Goal: Task Accomplishment & Management: Manage account settings

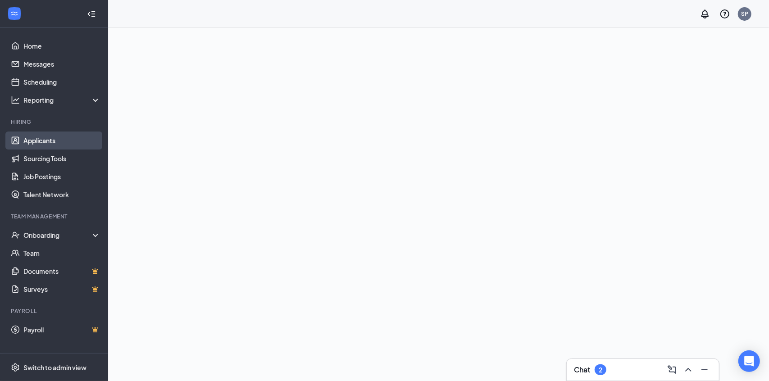
drag, startPoint x: 42, startPoint y: 143, endPoint x: 51, endPoint y: 141, distance: 9.6
click at [42, 143] on link "Applicants" at bounding box center [61, 141] width 77 height 18
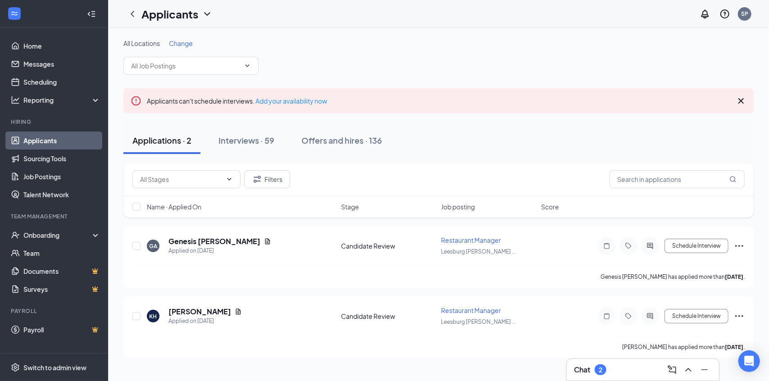
click at [178, 51] on div "All Locations Change" at bounding box center [438, 57] width 630 height 36
click at [183, 44] on span "Change" at bounding box center [181, 43] width 24 height 8
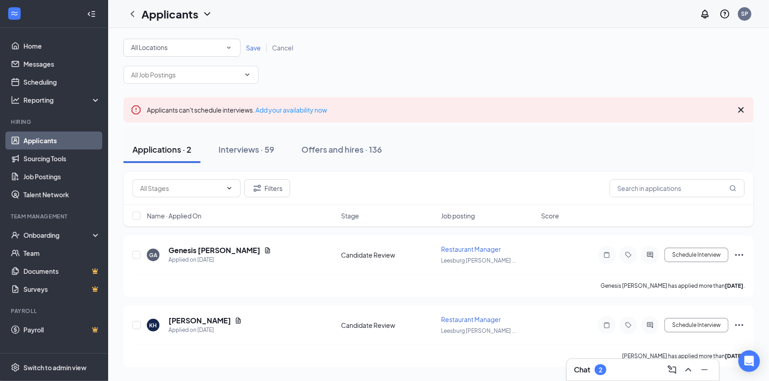
click at [201, 46] on div "All Locations" at bounding box center [182, 47] width 102 height 11
click at [169, 110] on li "Leesburg [PERSON_NAME] - Hwy 441" at bounding box center [181, 116] width 117 height 22
click at [252, 50] on span "Save" at bounding box center [253, 48] width 15 height 8
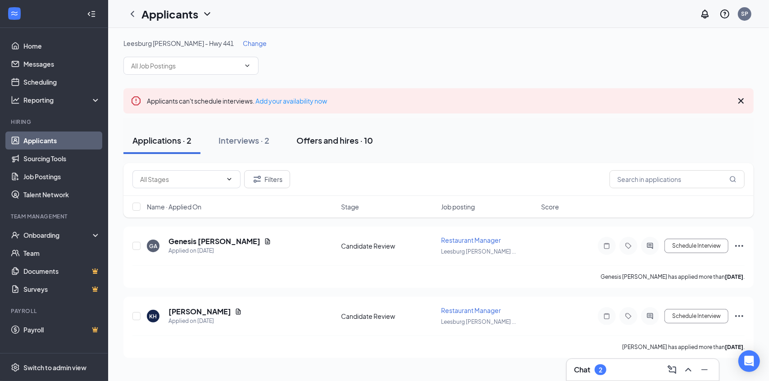
click at [337, 141] on div "Offers and hires · 10" at bounding box center [334, 140] width 77 height 11
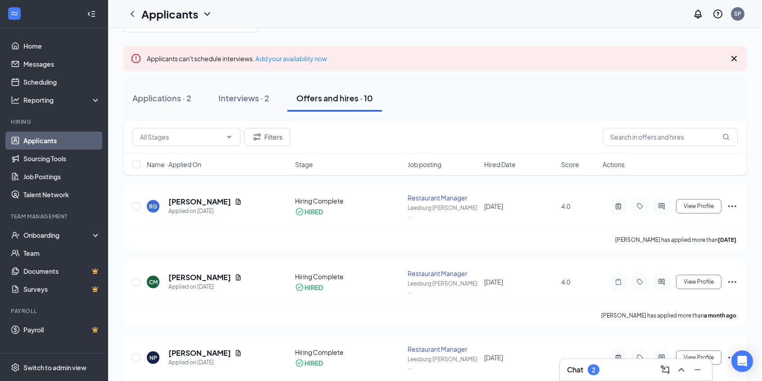
scroll to position [45, 0]
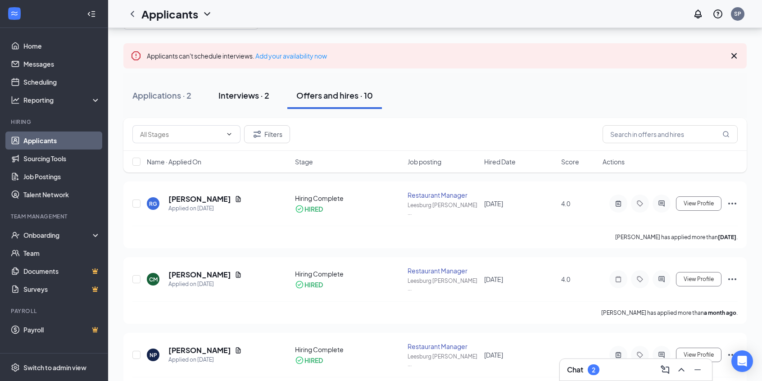
click at [254, 91] on div "Interviews · 2" at bounding box center [244, 95] width 51 height 11
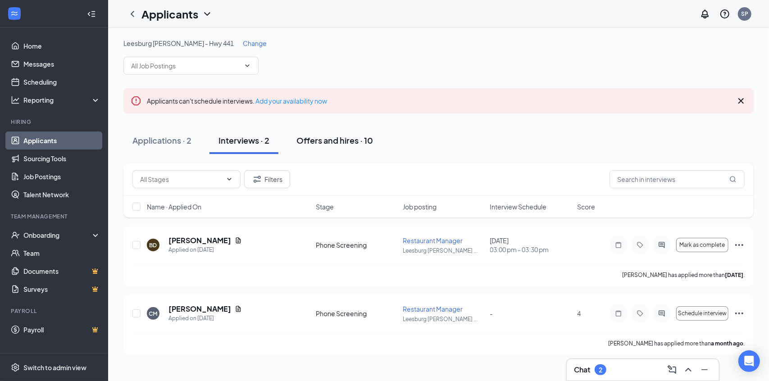
click at [342, 139] on div "Offers and hires · 10" at bounding box center [334, 140] width 77 height 11
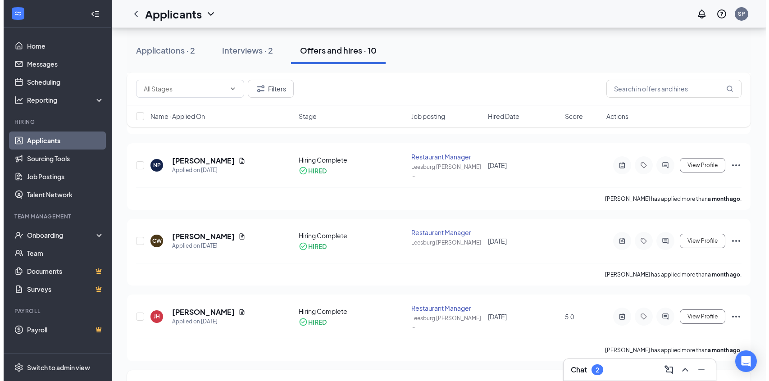
scroll to position [223, 0]
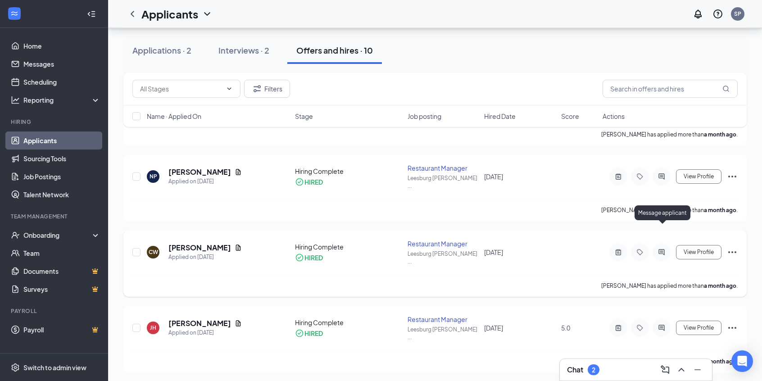
click at [666, 249] on icon "ActiveChat" at bounding box center [662, 252] width 11 height 7
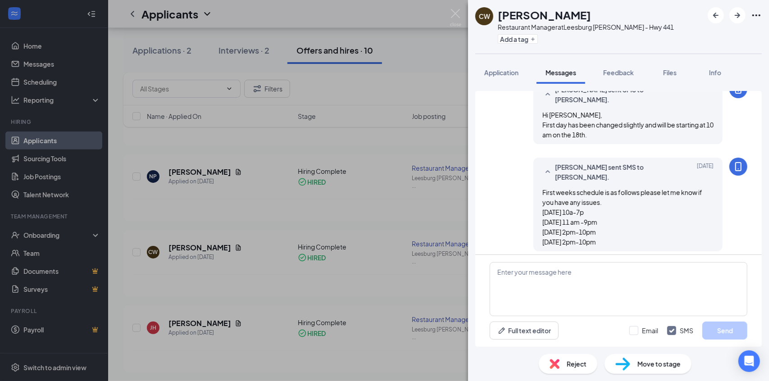
scroll to position [522, 0]
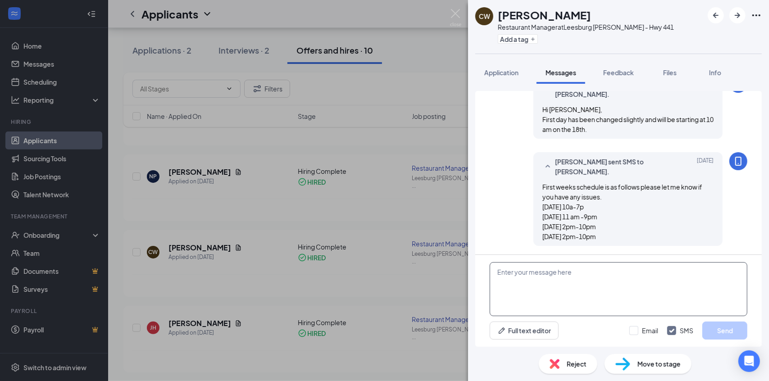
drag, startPoint x: 630, startPoint y: 274, endPoint x: 766, endPoint y: 274, distance: 136.5
click at [631, 274] on textarea at bounding box center [619, 289] width 258 height 54
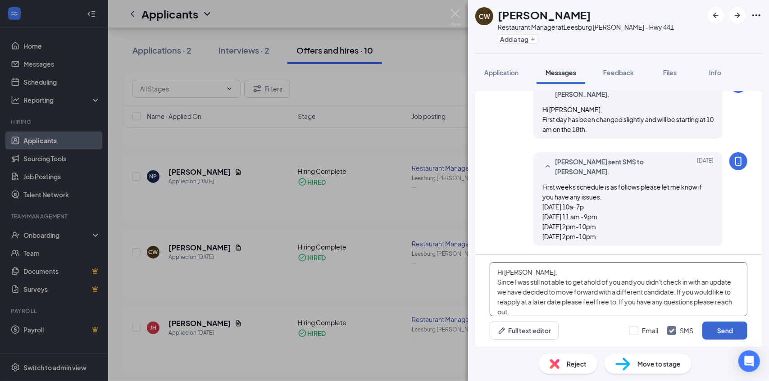
type textarea "Hi [PERSON_NAME], Since I was still not able to get ahold of you and you didn't…"
click at [719, 332] on button "Send" at bounding box center [724, 331] width 45 height 18
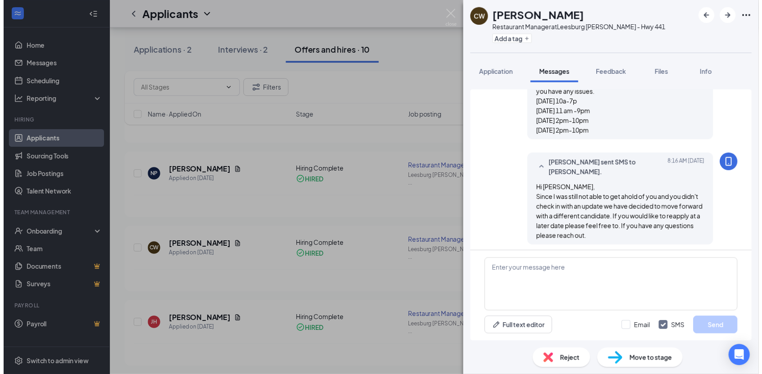
scroll to position [629, 0]
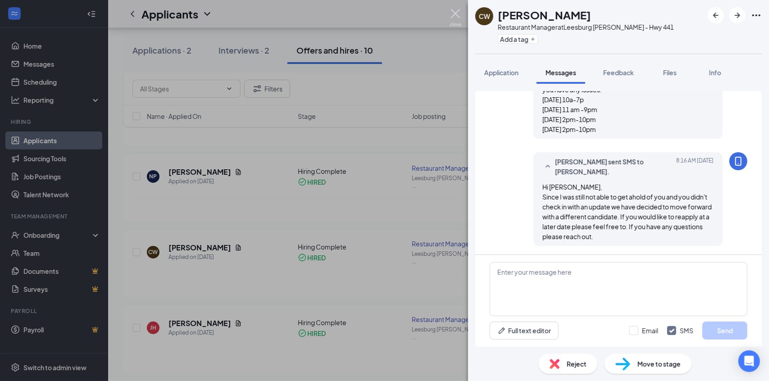
click at [456, 9] on img at bounding box center [455, 18] width 11 height 18
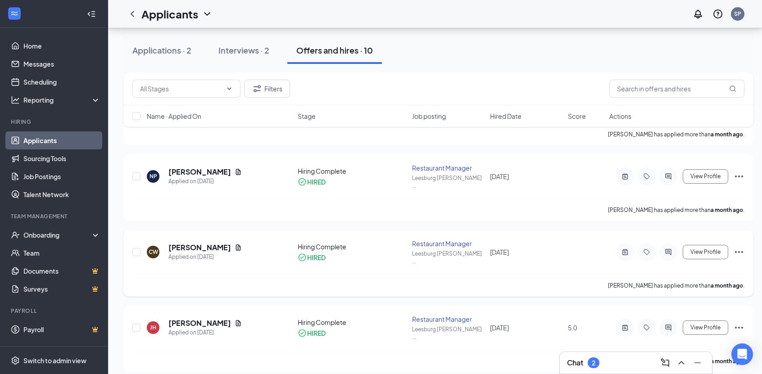
click at [741, 247] on icon "Ellipses" at bounding box center [739, 252] width 11 height 11
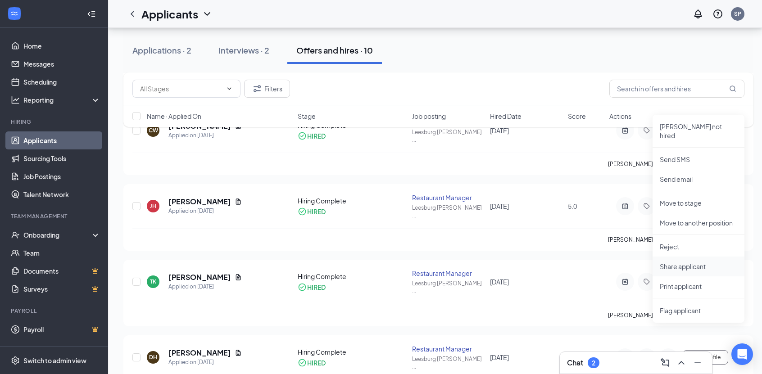
scroll to position [359, 0]
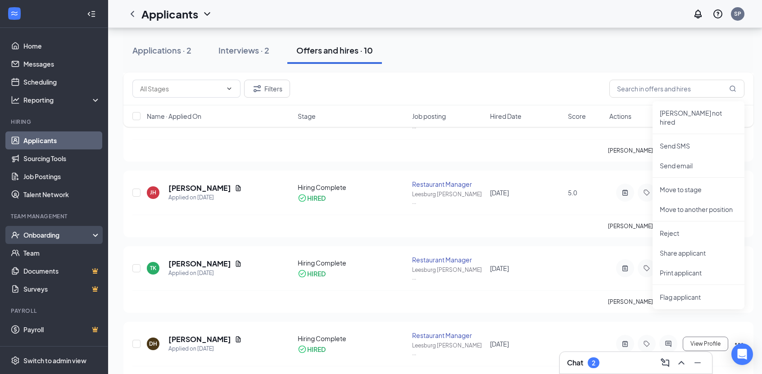
click at [30, 237] on div "Onboarding" at bounding box center [57, 235] width 69 height 9
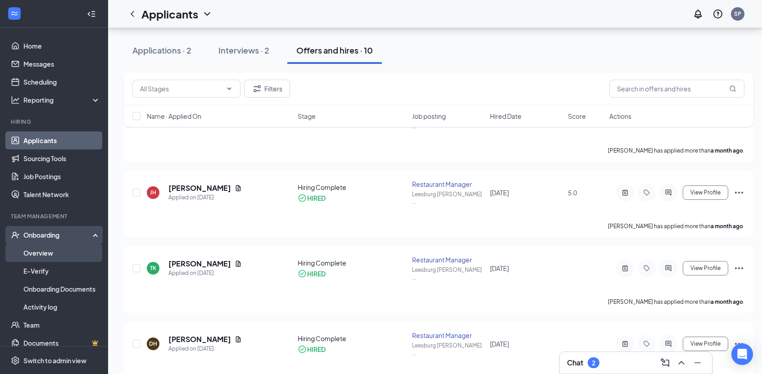
click at [34, 256] on link "Overview" at bounding box center [61, 253] width 77 height 18
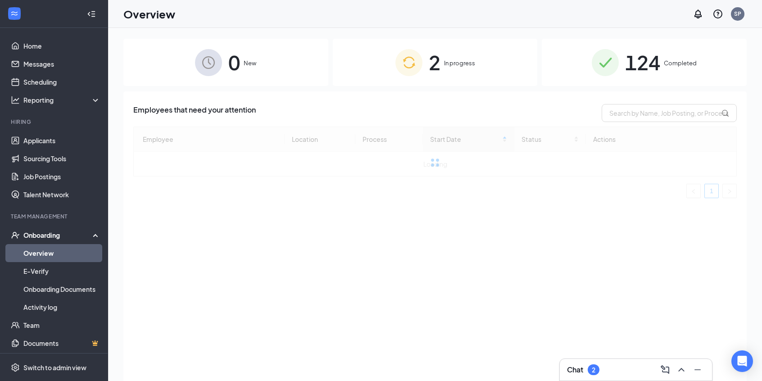
click at [458, 54] on div "2 In progress" at bounding box center [435, 62] width 205 height 47
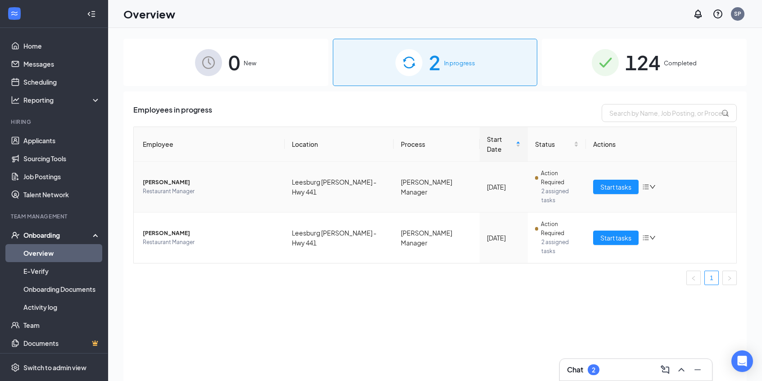
click at [652, 184] on icon "down" at bounding box center [653, 187] width 6 height 6
click at [702, 223] on div "Remove from onboarding" at bounding box center [696, 226] width 97 height 9
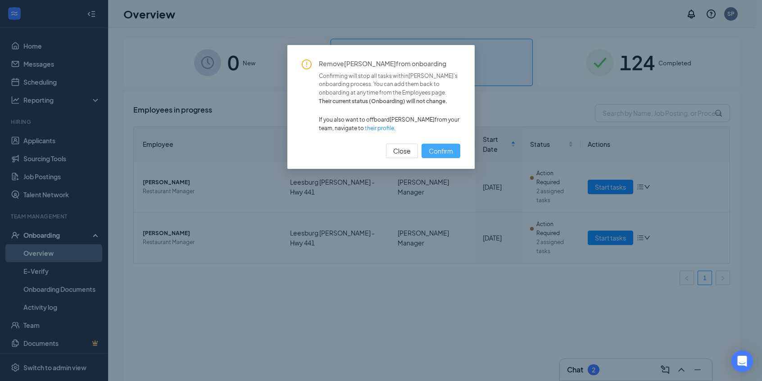
click at [444, 156] on button "Confirm" at bounding box center [441, 151] width 39 height 14
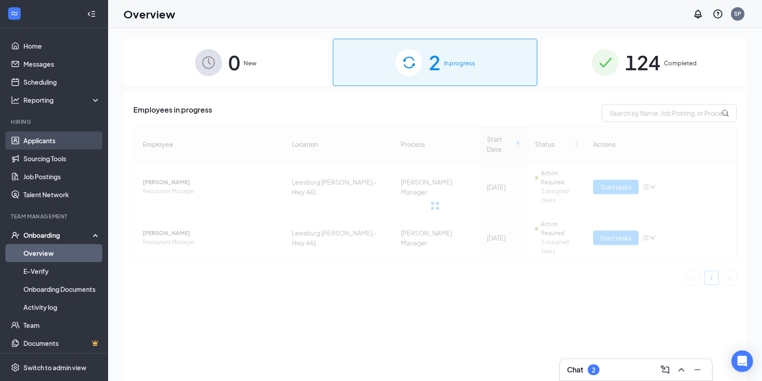
click at [33, 145] on link "Applicants" at bounding box center [61, 141] width 77 height 18
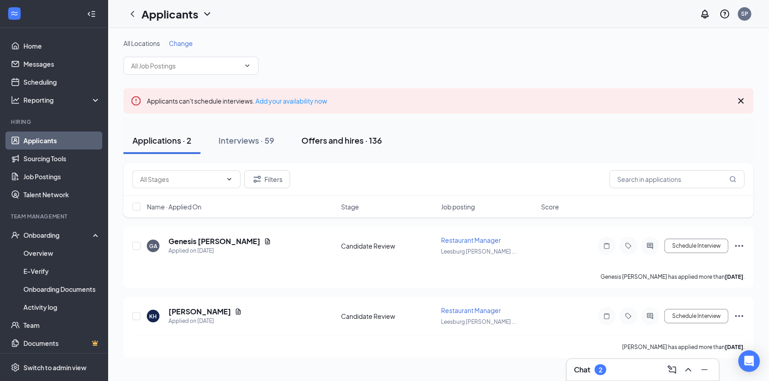
click at [369, 128] on button "Offers and hires · 136" at bounding box center [341, 140] width 99 height 27
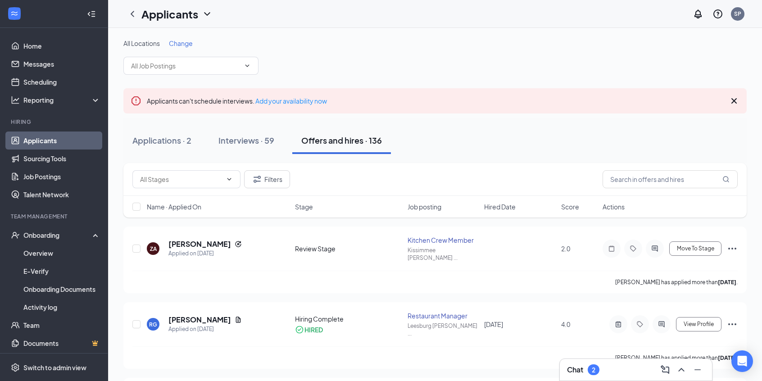
click at [186, 43] on span "Change" at bounding box center [181, 43] width 24 height 8
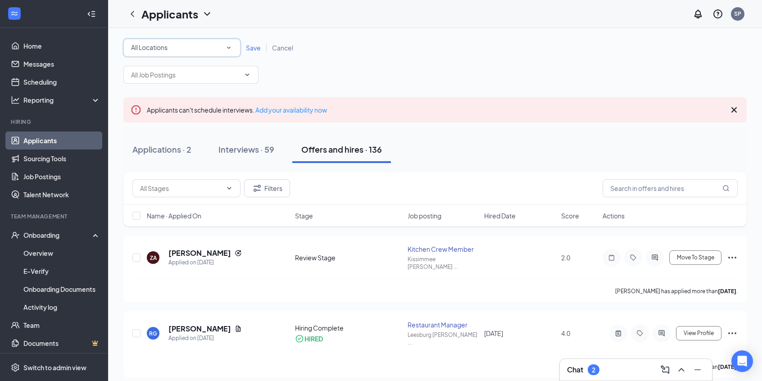
click at [166, 46] on span "All Locations" at bounding box center [149, 47] width 36 height 8
click at [167, 114] on span "Leesburg [PERSON_NAME] - Hwy 441" at bounding box center [186, 116] width 110 height 8
click at [258, 45] on span "Save" at bounding box center [253, 48] width 15 height 8
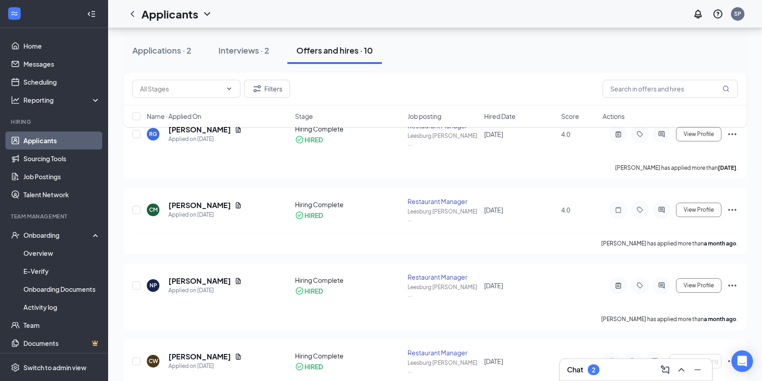
scroll to position [315, 0]
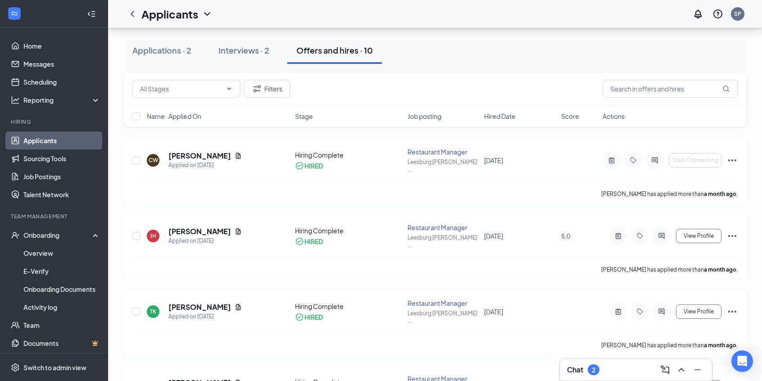
click at [734, 135] on div "Filters Name · Applied On Stage Job posting Hired Date Score Actions" at bounding box center [435, 105] width 624 height 64
click at [729, 155] on icon "Ellipses" at bounding box center [732, 160] width 11 height 11
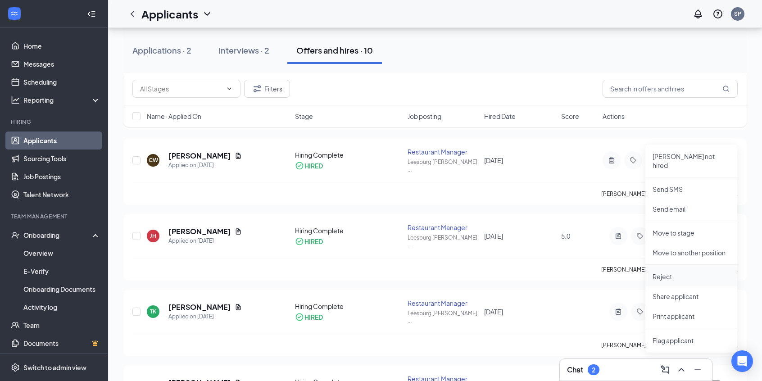
click at [671, 272] on p "Reject" at bounding box center [692, 276] width 78 height 9
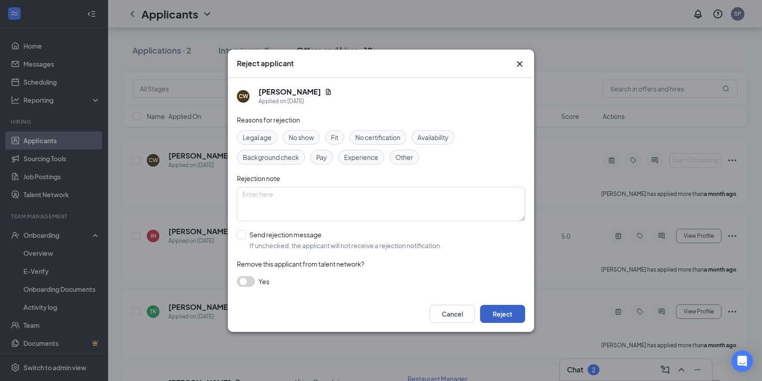
click at [510, 310] on button "Reject" at bounding box center [502, 314] width 45 height 18
